Goal: Transaction & Acquisition: Download file/media

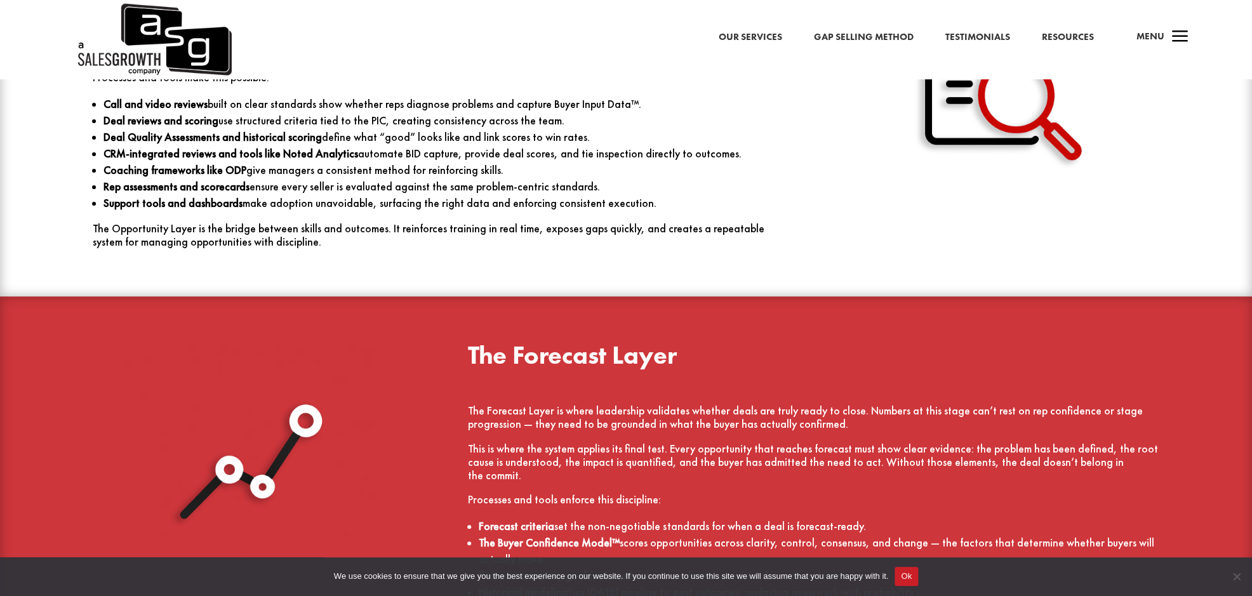
scroll to position [2613, 0]
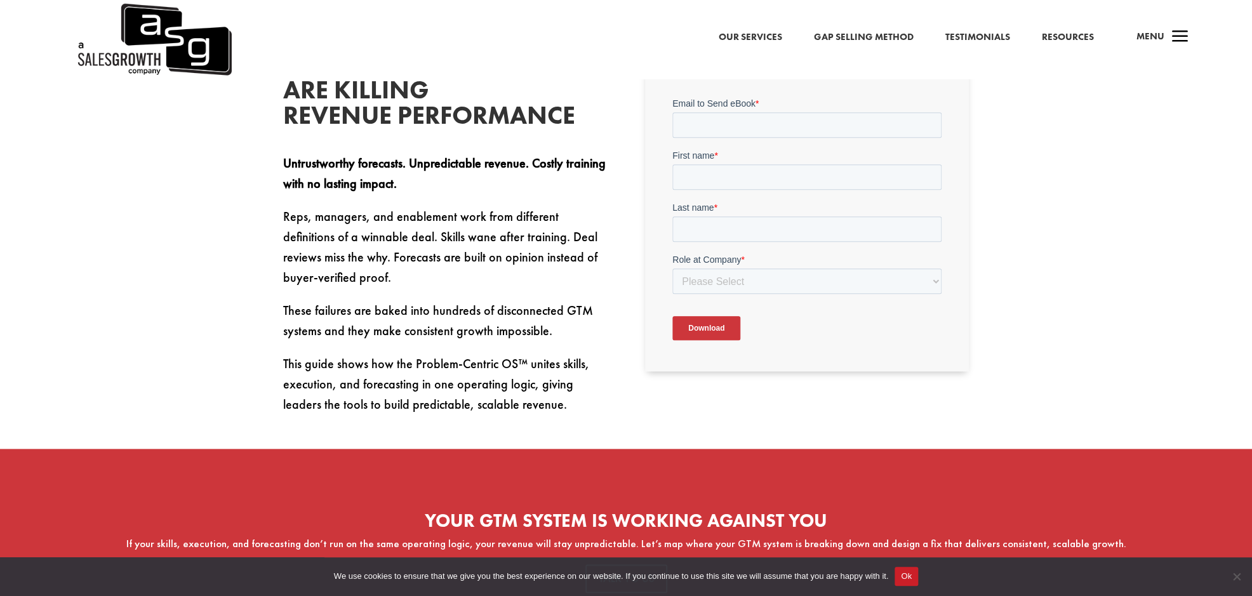
scroll to position [441, 0]
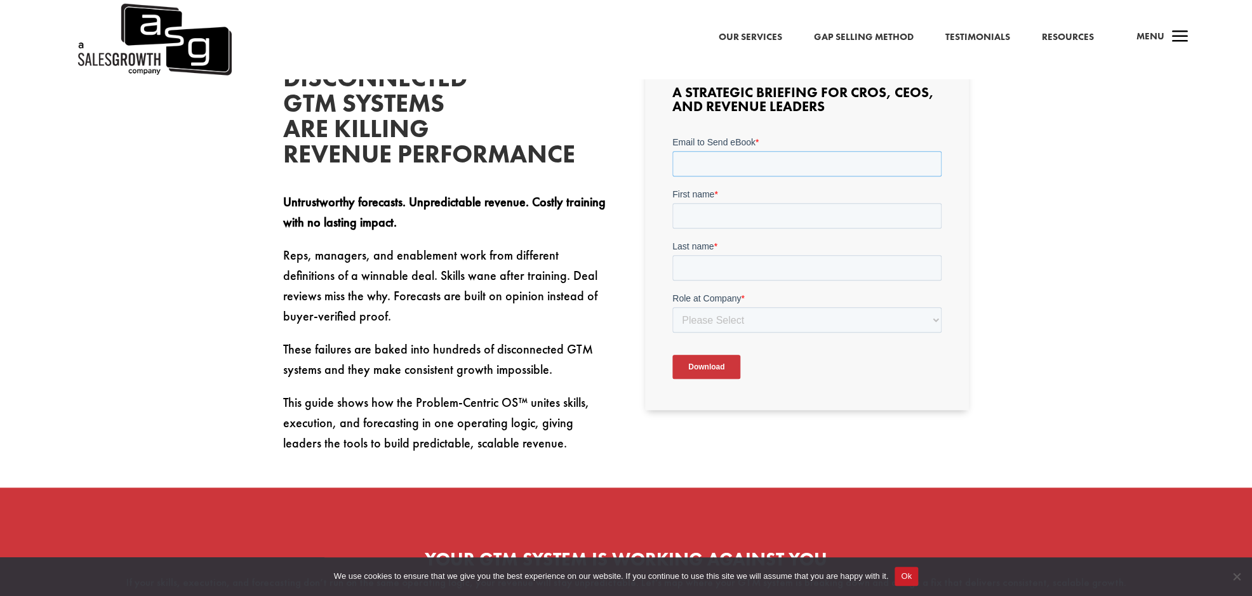
click at [741, 156] on input "Email to Send eBook *" at bounding box center [806, 162] width 269 height 25
type input "kaya@focusedoutreach.io"
click at [773, 212] on input "First name *" at bounding box center [806, 215] width 269 height 25
type input "Kaya"
click at [760, 268] on input "Last name *" at bounding box center [806, 267] width 269 height 25
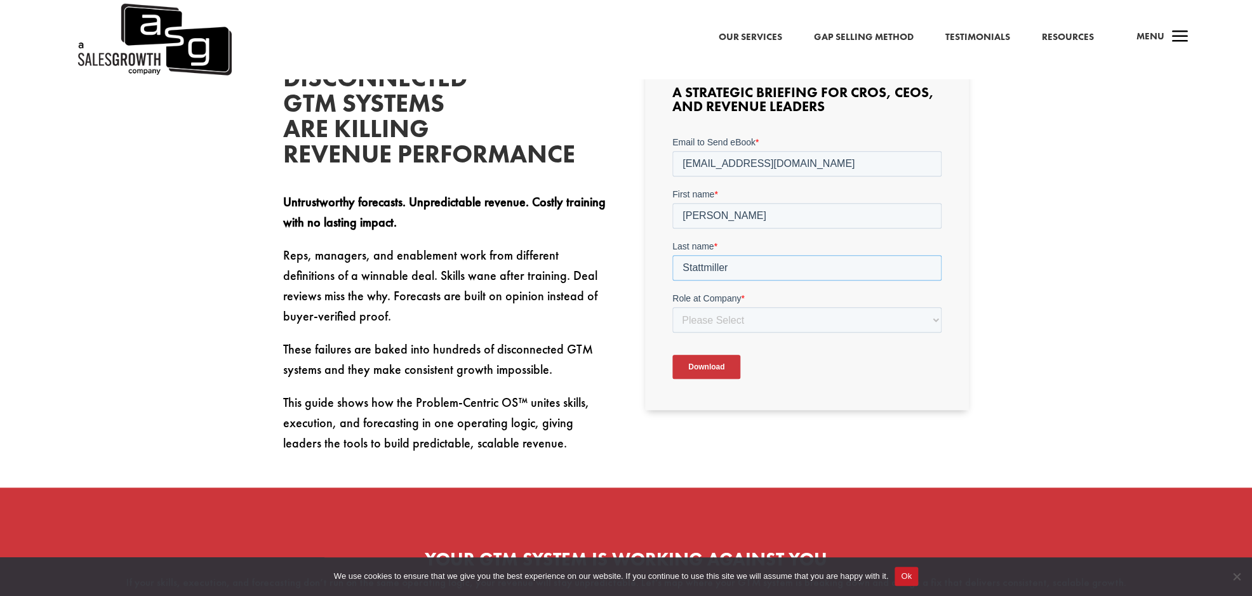
type input "Stattmiller"
select select "Other"
click option "Other" at bounding box center [672, 135] width 0 height 0
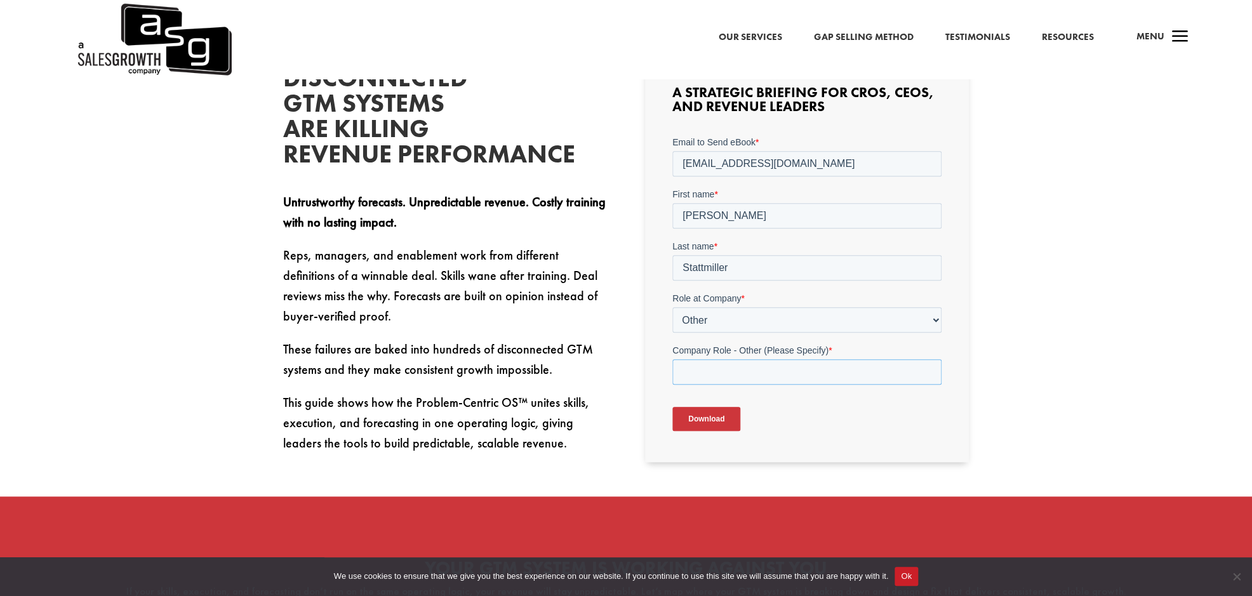
click at [717, 371] on input "Company Role - Other (Please Specify) *" at bounding box center [806, 371] width 269 height 25
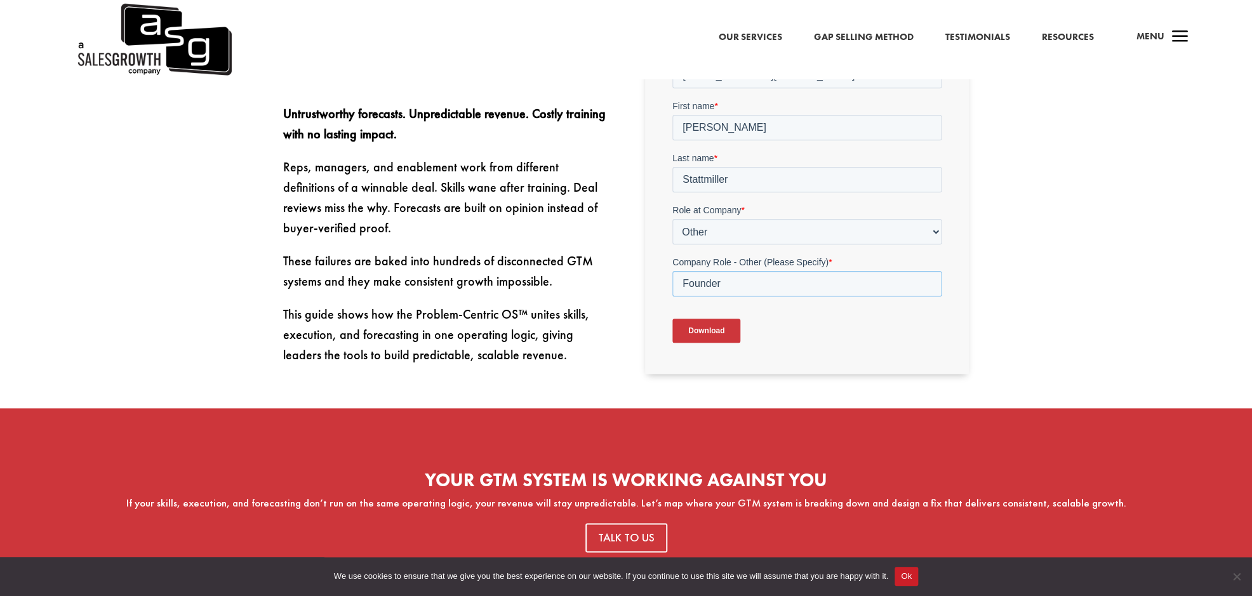
scroll to position [546, 0]
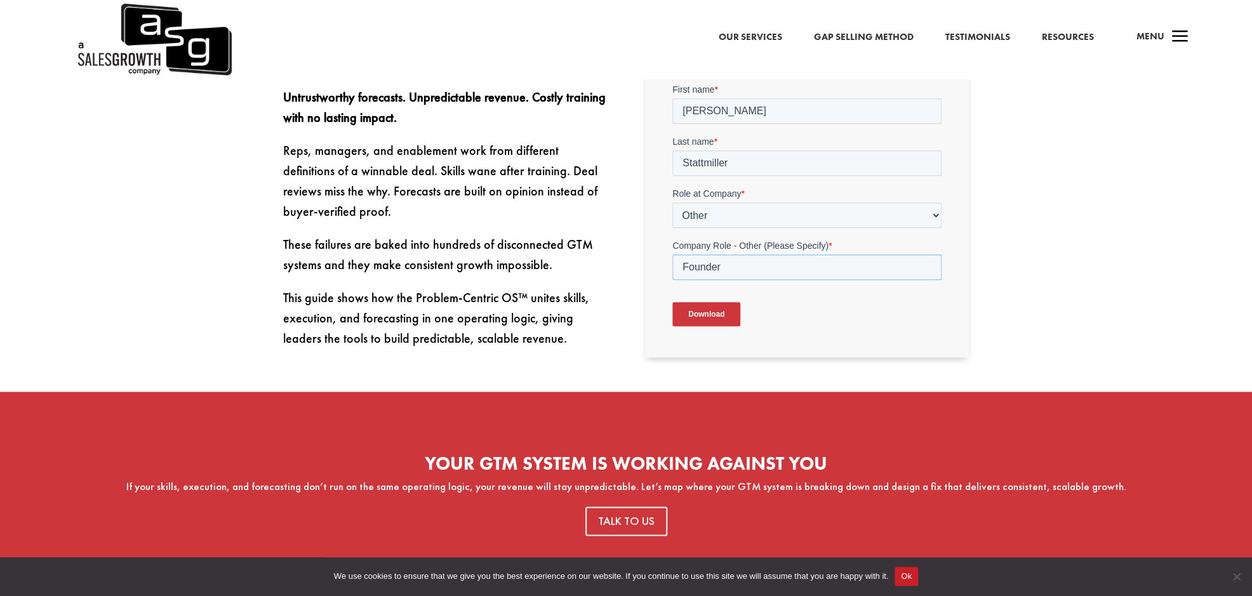
type input "Founder"
click at [699, 302] on input "Download" at bounding box center [706, 314] width 68 height 24
click at [697, 313] on input "Download" at bounding box center [706, 314] width 68 height 24
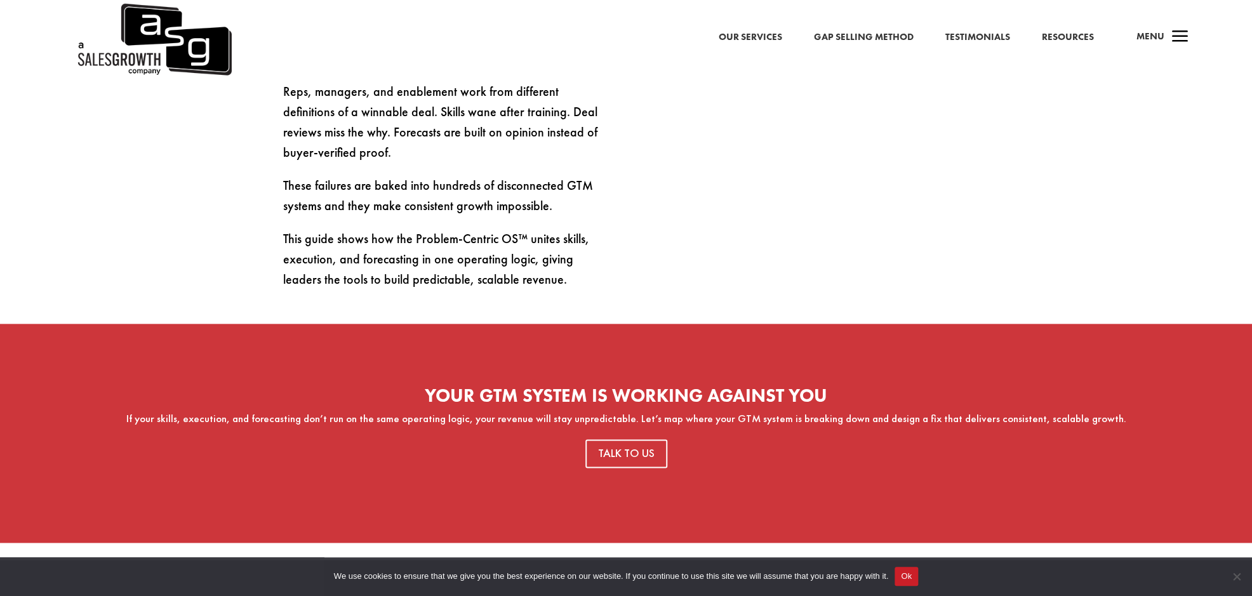
scroll to position [700, 0]
